Goal: Check status: Check status

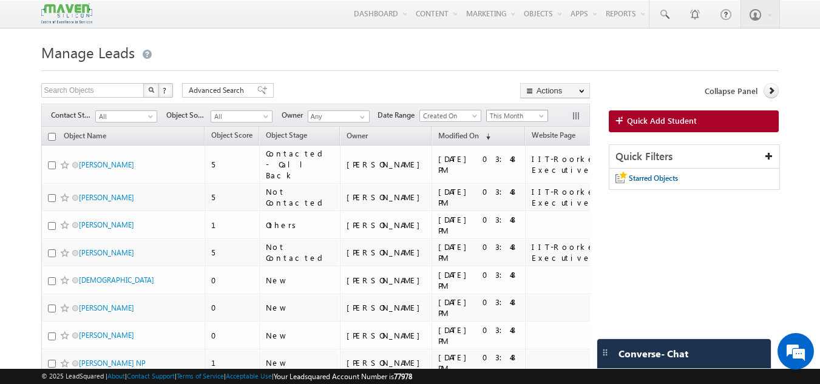
click at [520, 117] on span "This Month" at bounding box center [516, 116] width 58 height 11
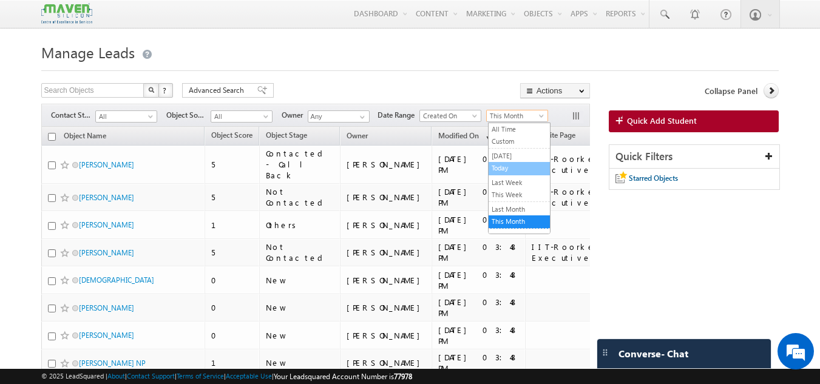
click at [509, 166] on link "Today" at bounding box center [519, 168] width 61 height 11
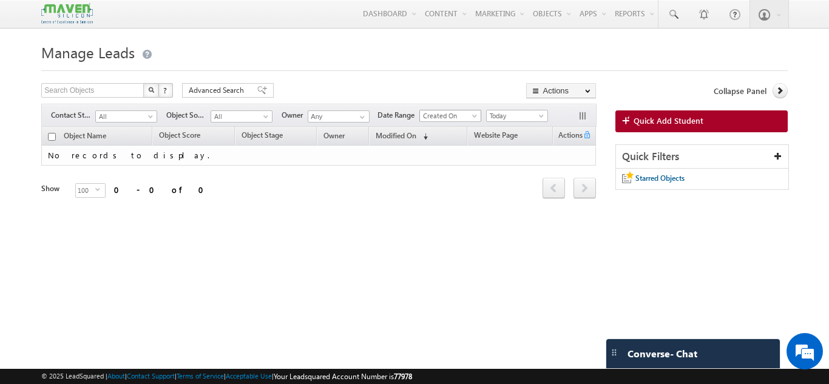
click at [475, 115] on span at bounding box center [476, 119] width 10 height 10
click at [443, 153] on link "Modified On" at bounding box center [452, 153] width 61 height 11
